Goal: Information Seeking & Learning: Learn about a topic

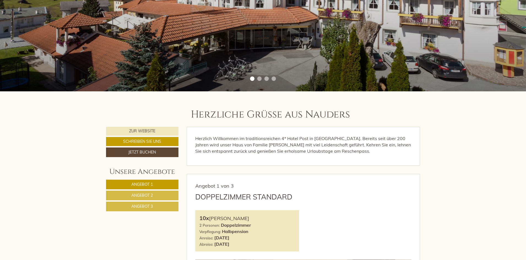
scroll to position [220, 0]
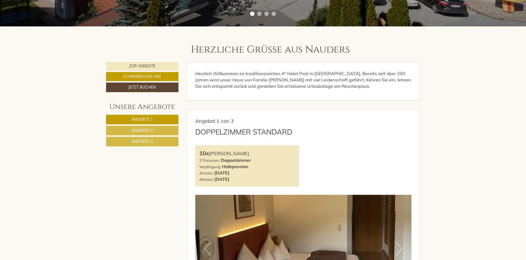
click at [152, 129] on span "Angebot 2" at bounding box center [141, 130] width 21 height 5
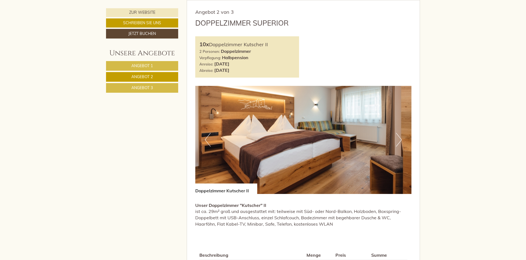
click at [144, 65] on span "Angebot 1" at bounding box center [141, 65] width 21 height 5
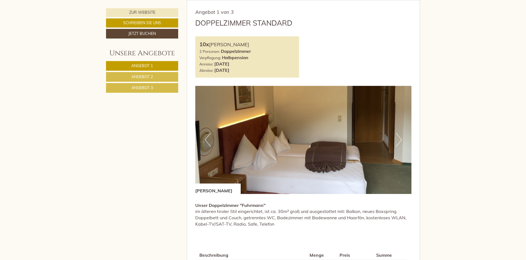
click at [144, 76] on span "Angebot 2" at bounding box center [141, 76] width 21 height 5
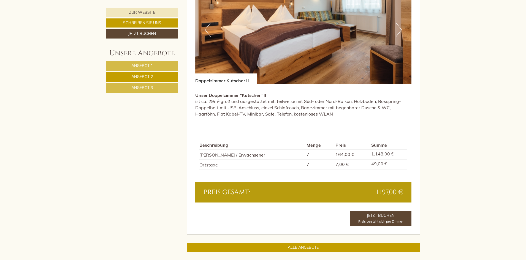
click at [151, 66] on span "Angebot 1" at bounding box center [141, 65] width 21 height 5
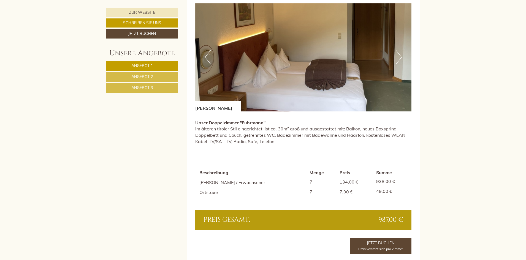
click at [134, 86] on span "Angebot 3" at bounding box center [141, 87] width 21 height 5
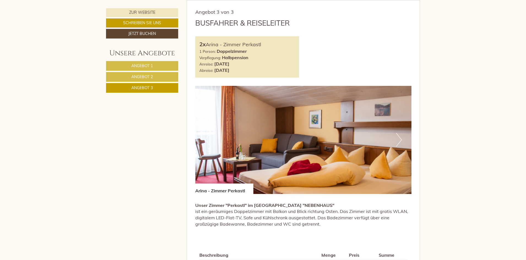
click at [148, 77] on span "Angebot 2" at bounding box center [141, 76] width 21 height 5
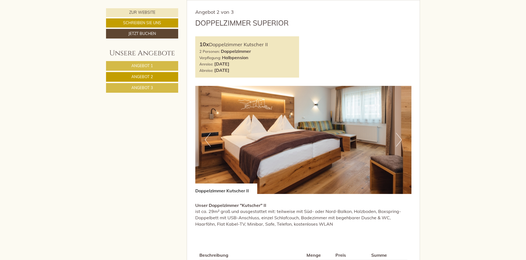
click at [148, 67] on span "Angebot 1" at bounding box center [141, 65] width 21 height 5
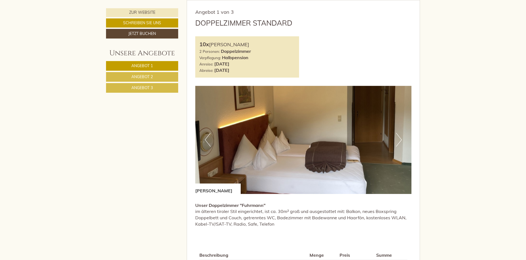
click at [148, 76] on span "Angebot 2" at bounding box center [141, 76] width 21 height 5
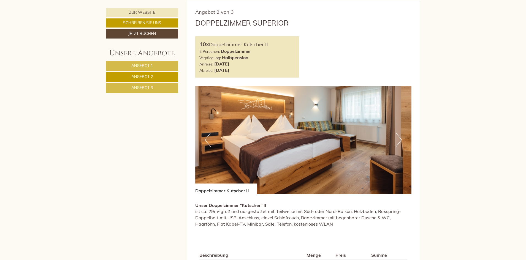
click at [148, 67] on span "Angebot 1" at bounding box center [141, 65] width 21 height 5
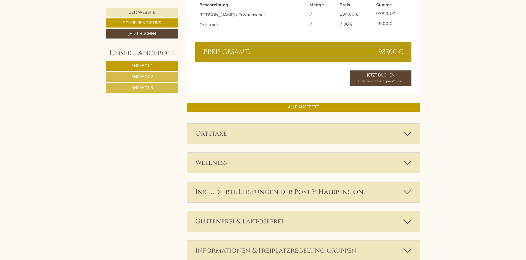
scroll to position [604, 0]
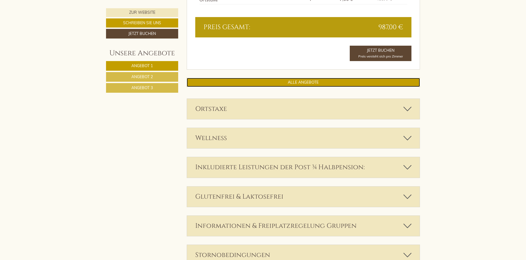
click at [310, 82] on link "ALLE ANGEBOTE" at bounding box center [303, 82] width 233 height 9
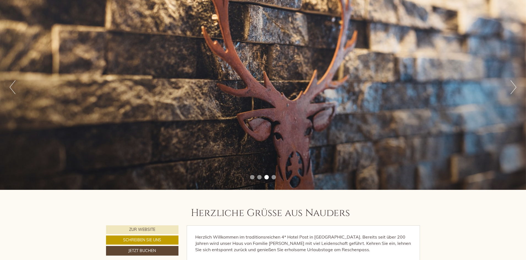
scroll to position [0, 0]
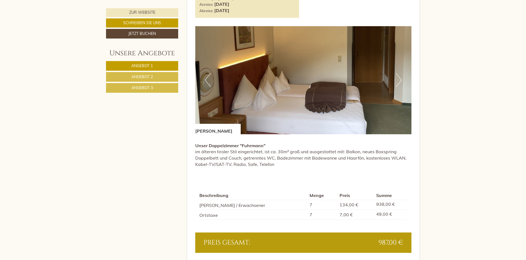
scroll to position [413, 0]
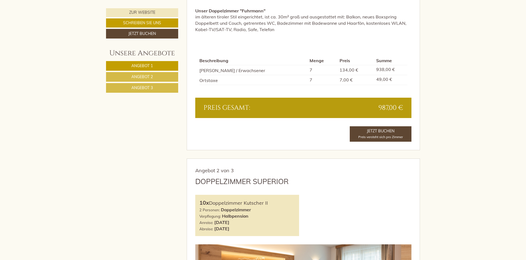
scroll to position [495, 0]
